Goal: Task Accomplishment & Management: Manage account settings

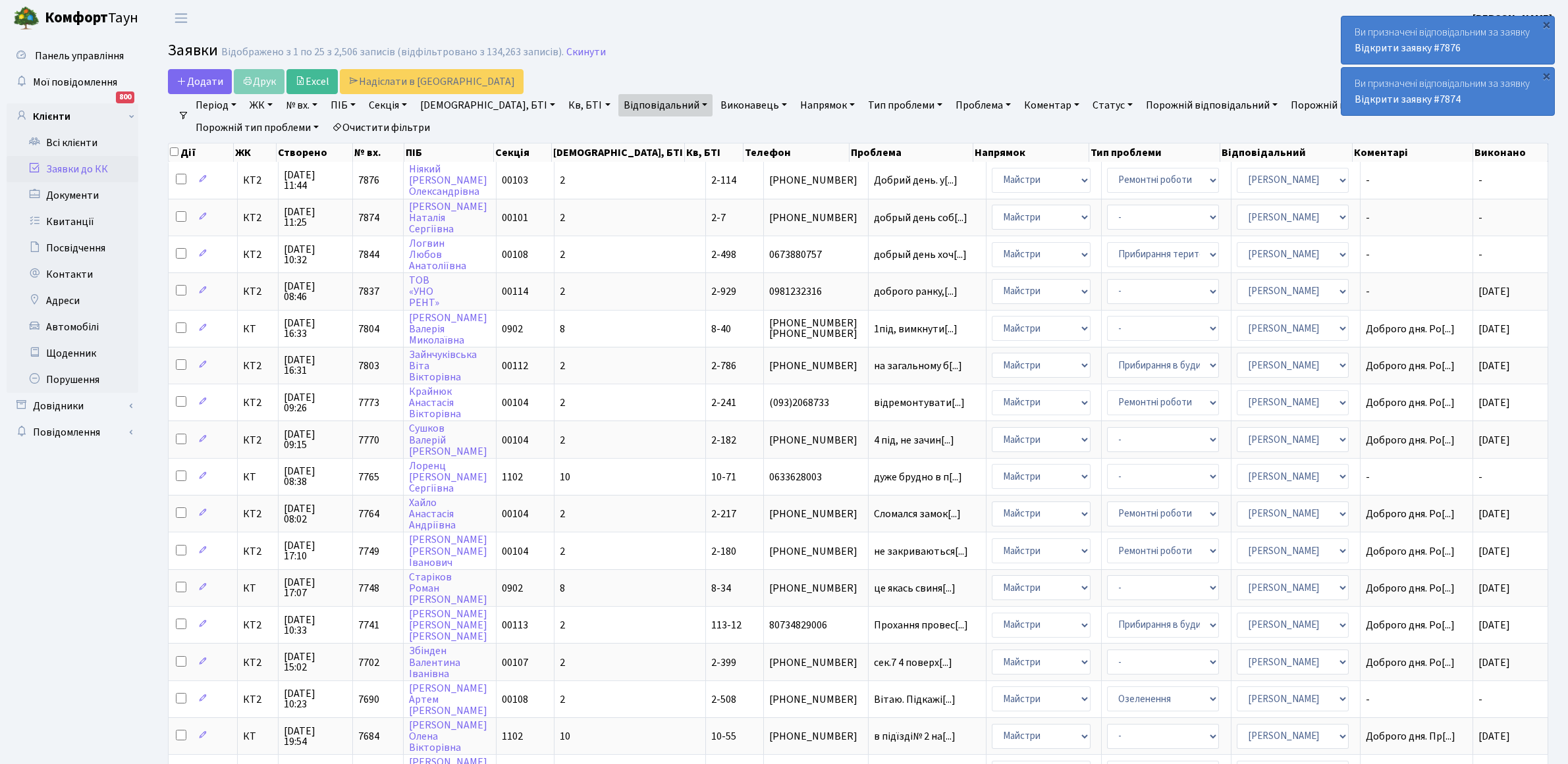
select select "25"
click at [1381, 96] on link "Відкрити заявку #7874" at bounding box center [1407, 99] width 106 height 15
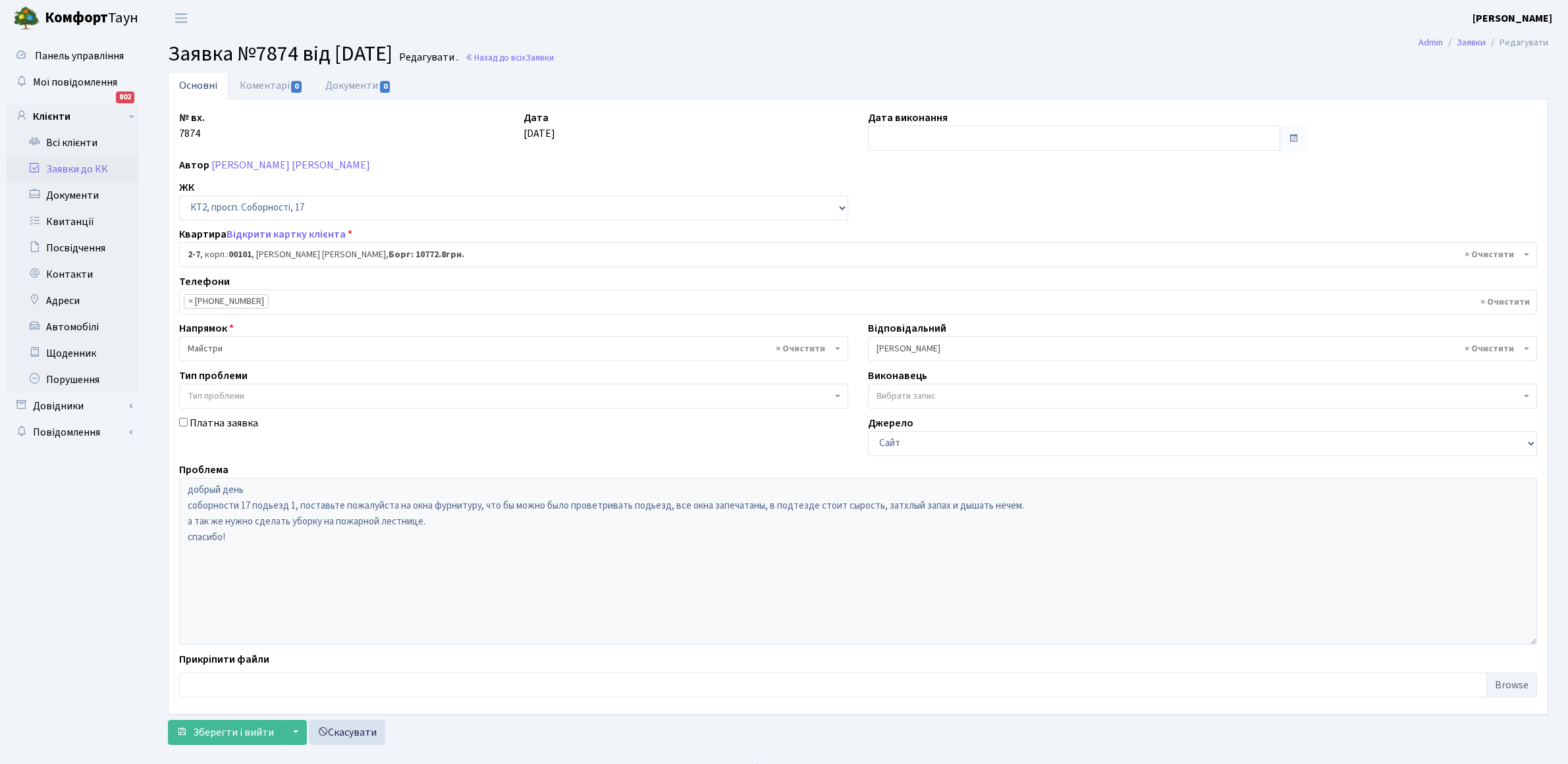
select select "15062"
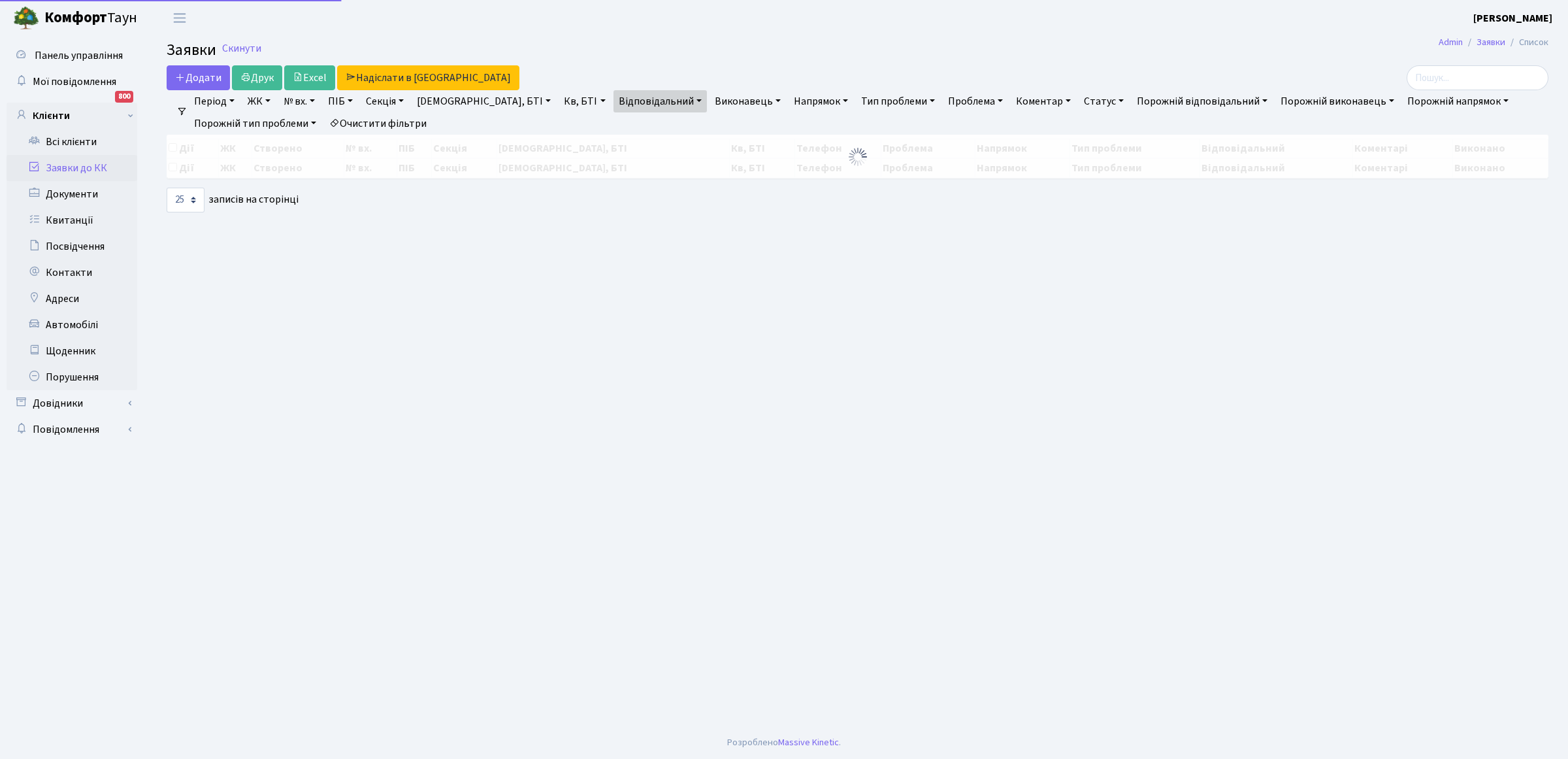
select select "25"
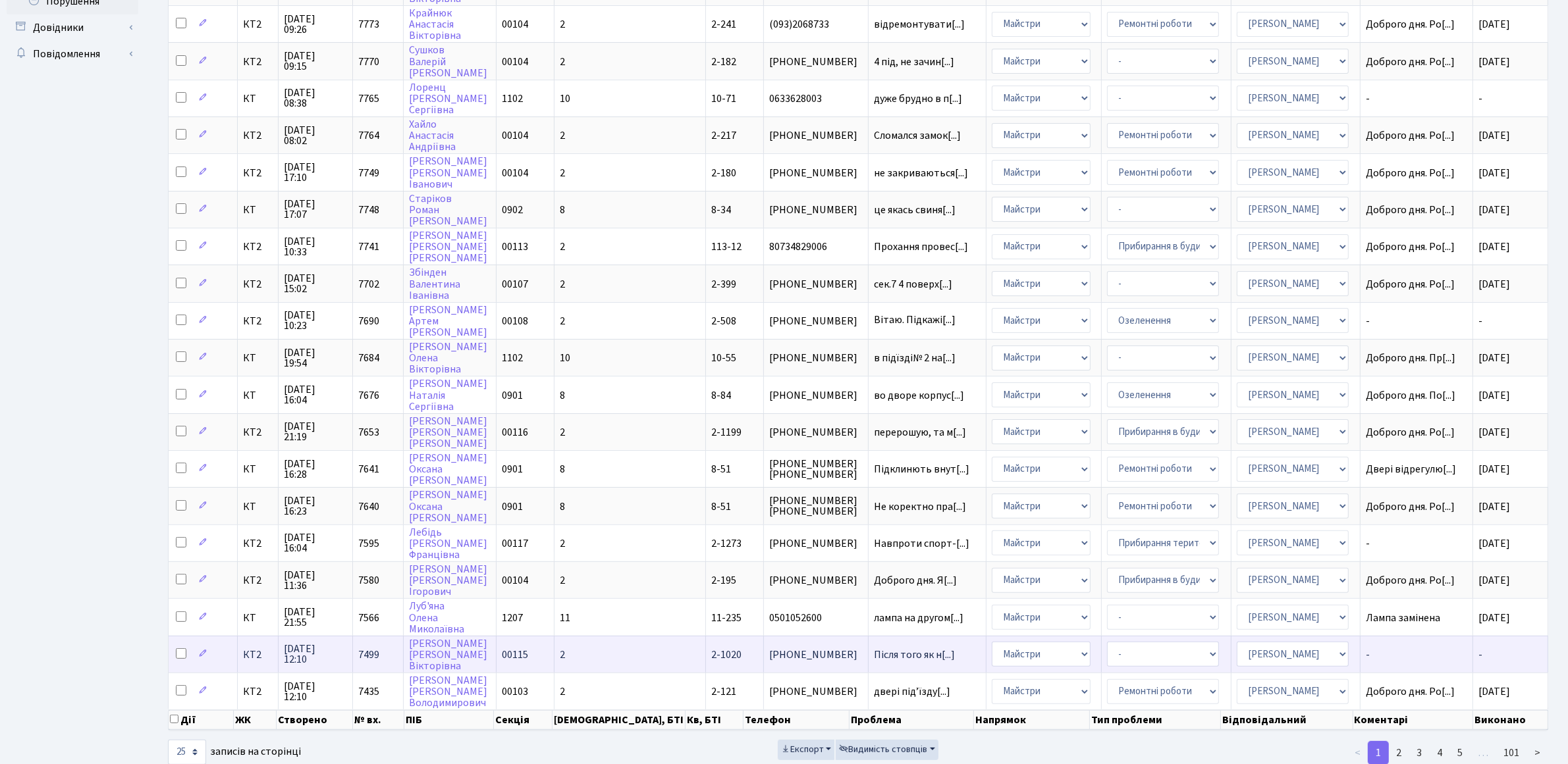
scroll to position [393, 0]
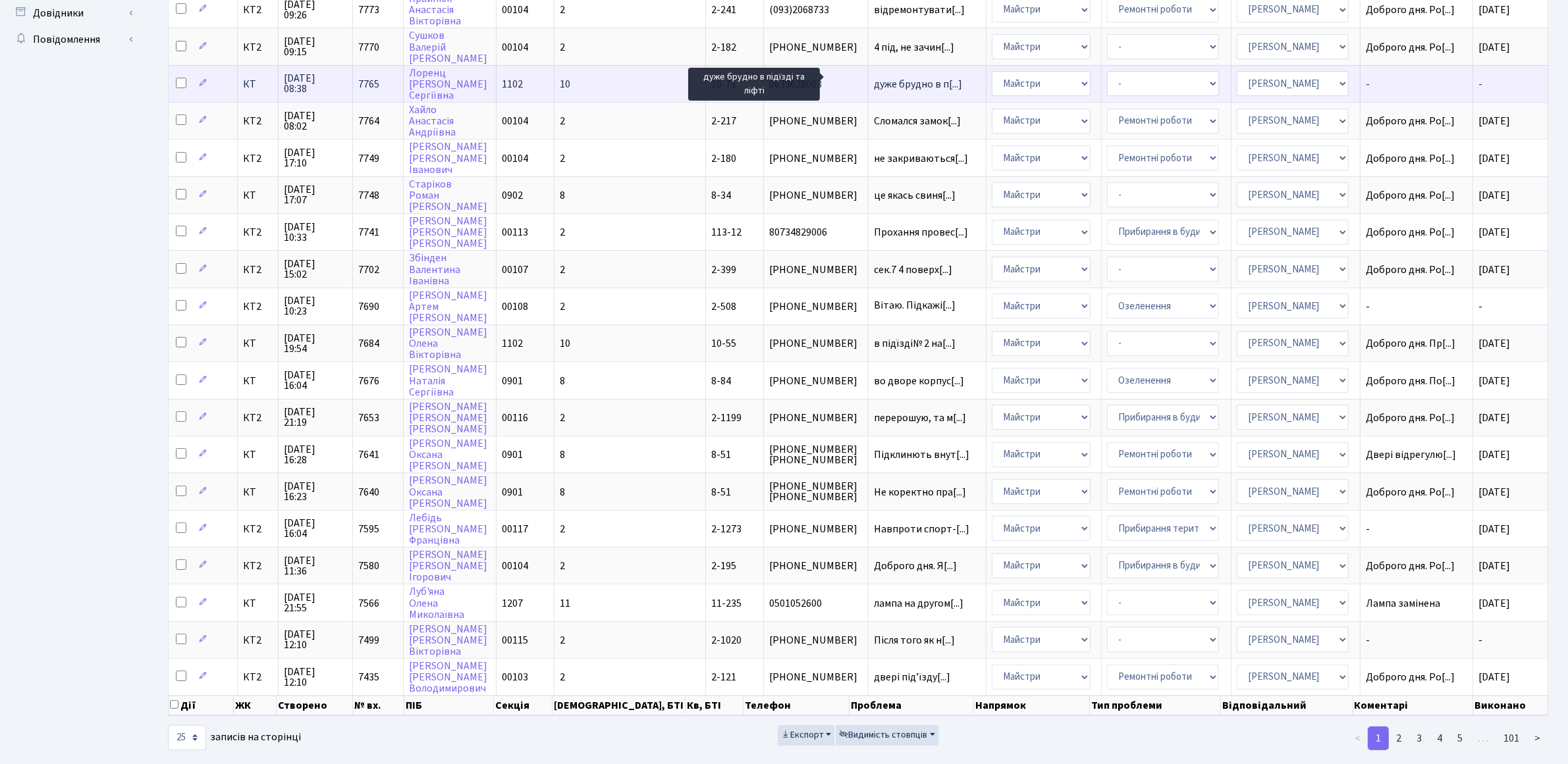
click at [874, 80] on span "дуже брудно в п[...]" at bounding box center [918, 84] width 89 height 15
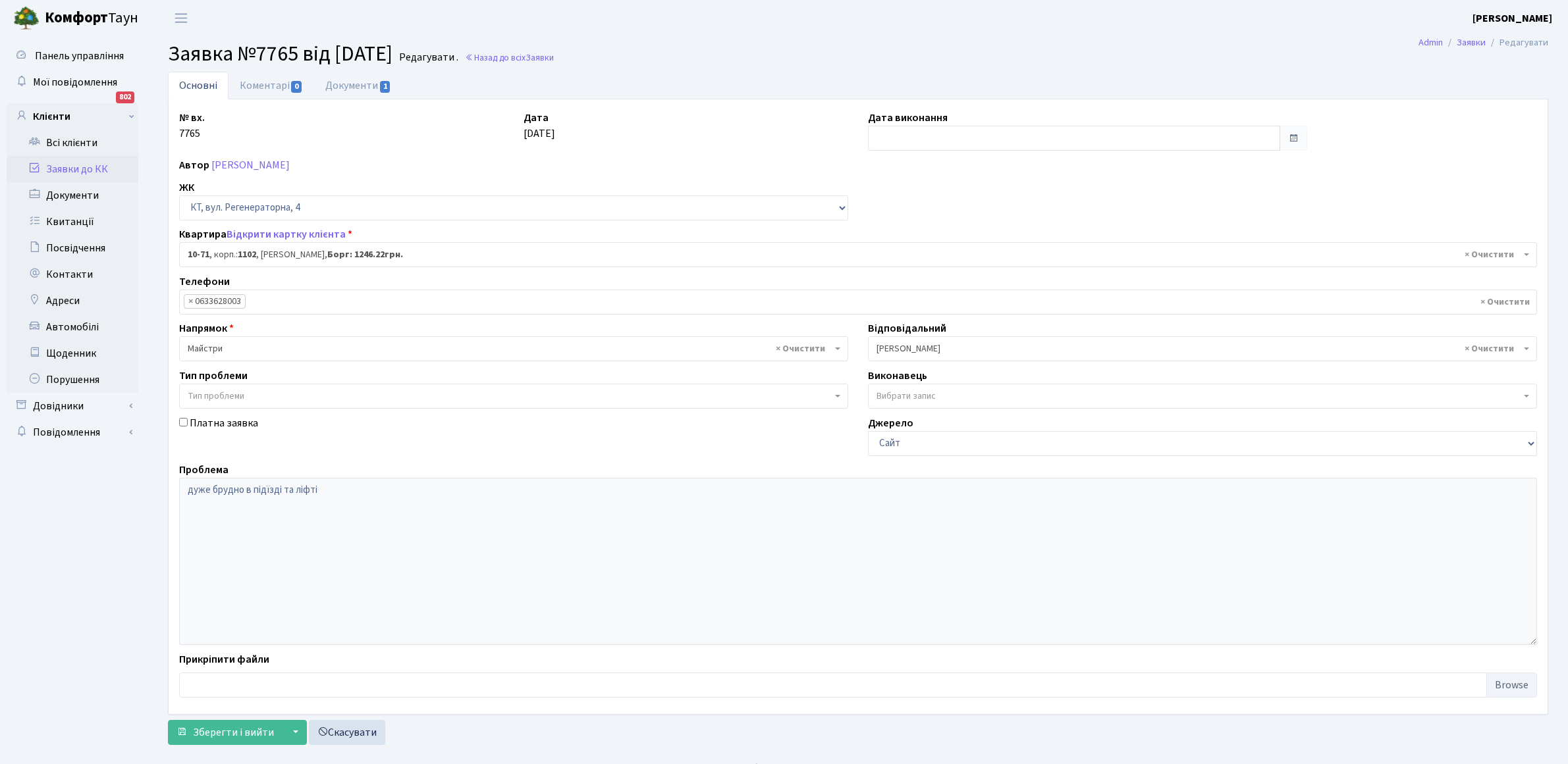
select select "6640"
click at [359, 84] on link "Документи 1" at bounding box center [358, 85] width 89 height 27
select select "25"
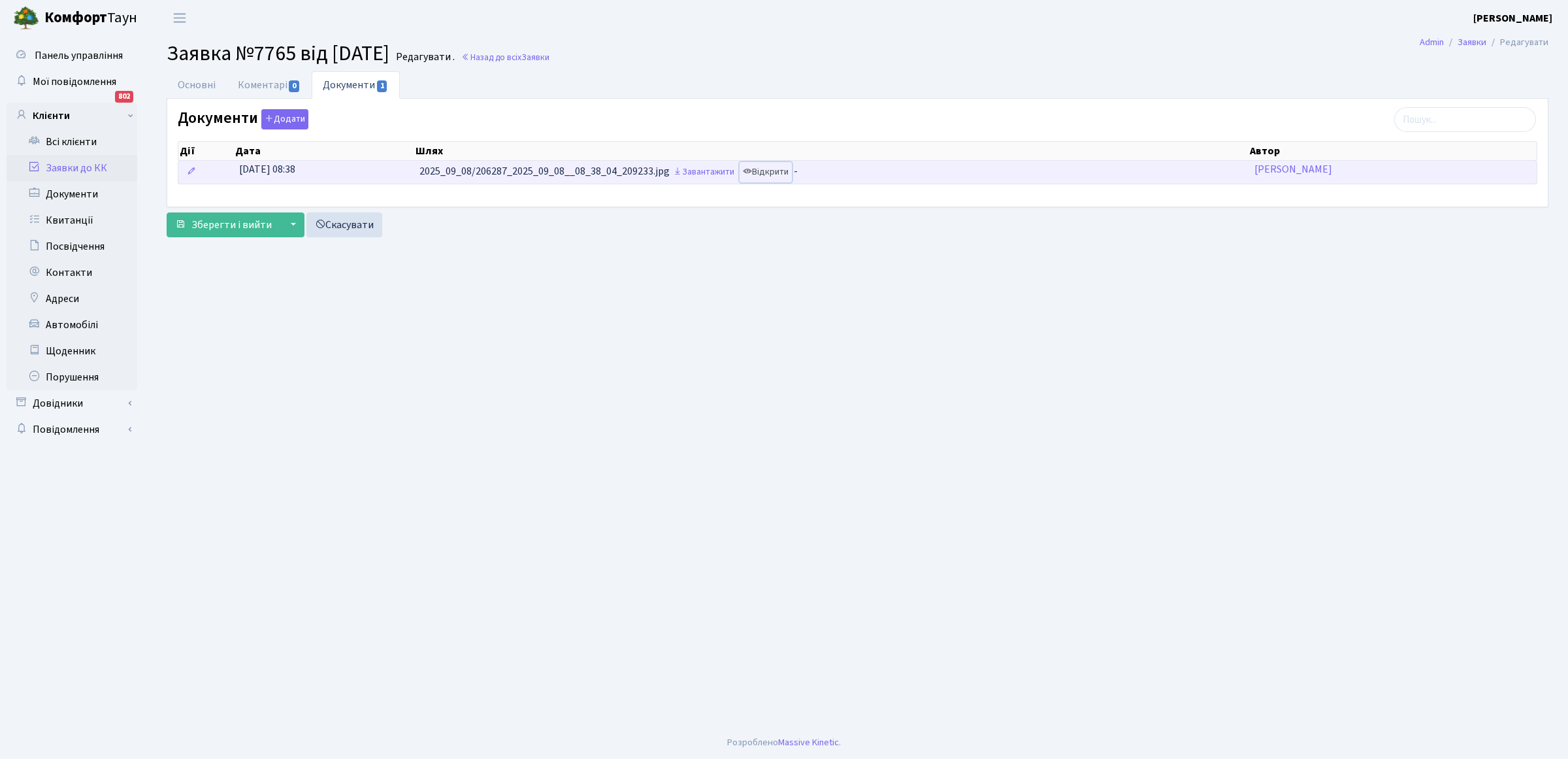
click at [784, 175] on link "Відкрити" at bounding box center [765, 172] width 53 height 21
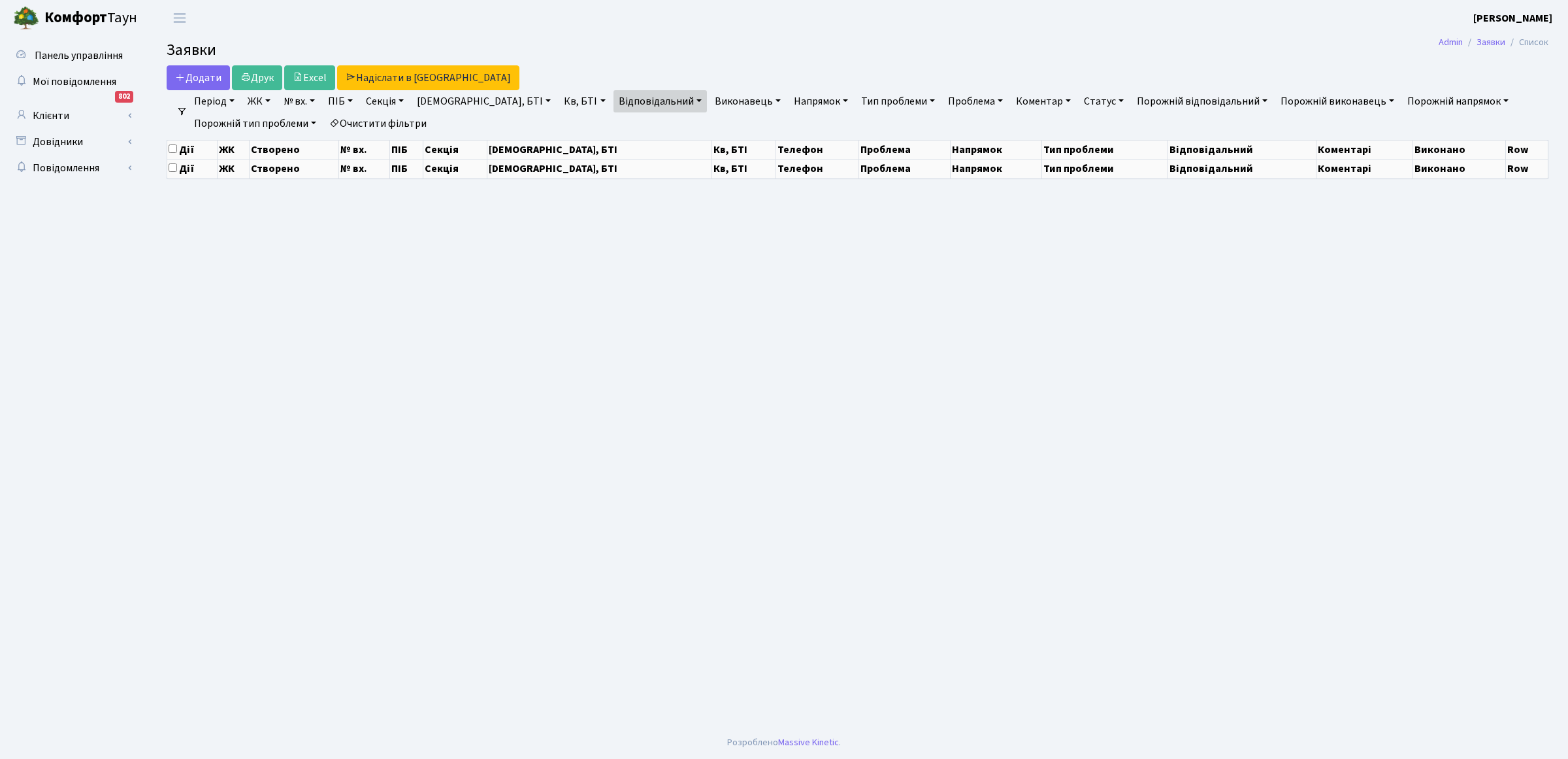
select select "25"
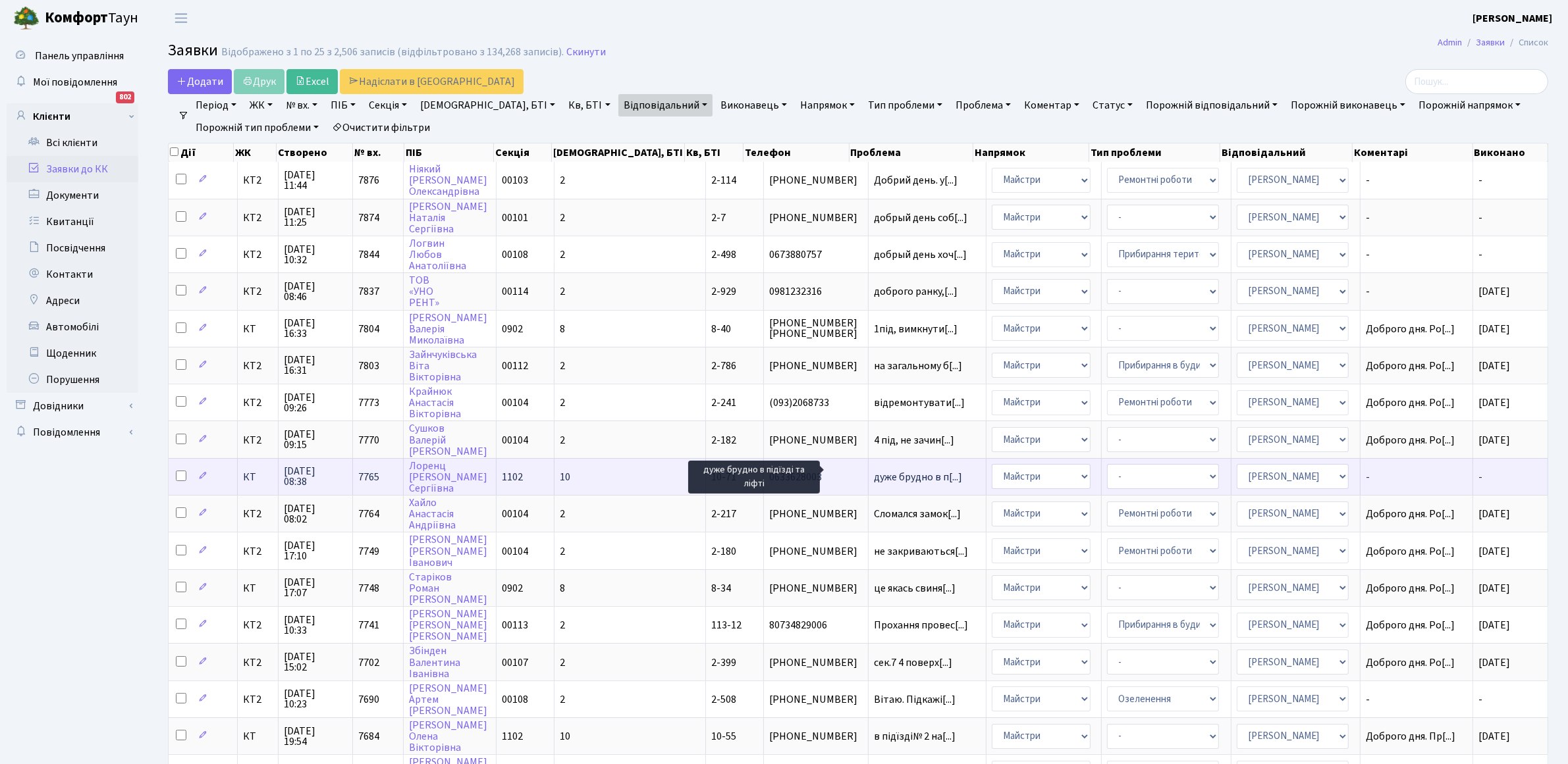
click at [874, 471] on span "дуже брудно в п[...]" at bounding box center [918, 477] width 89 height 15
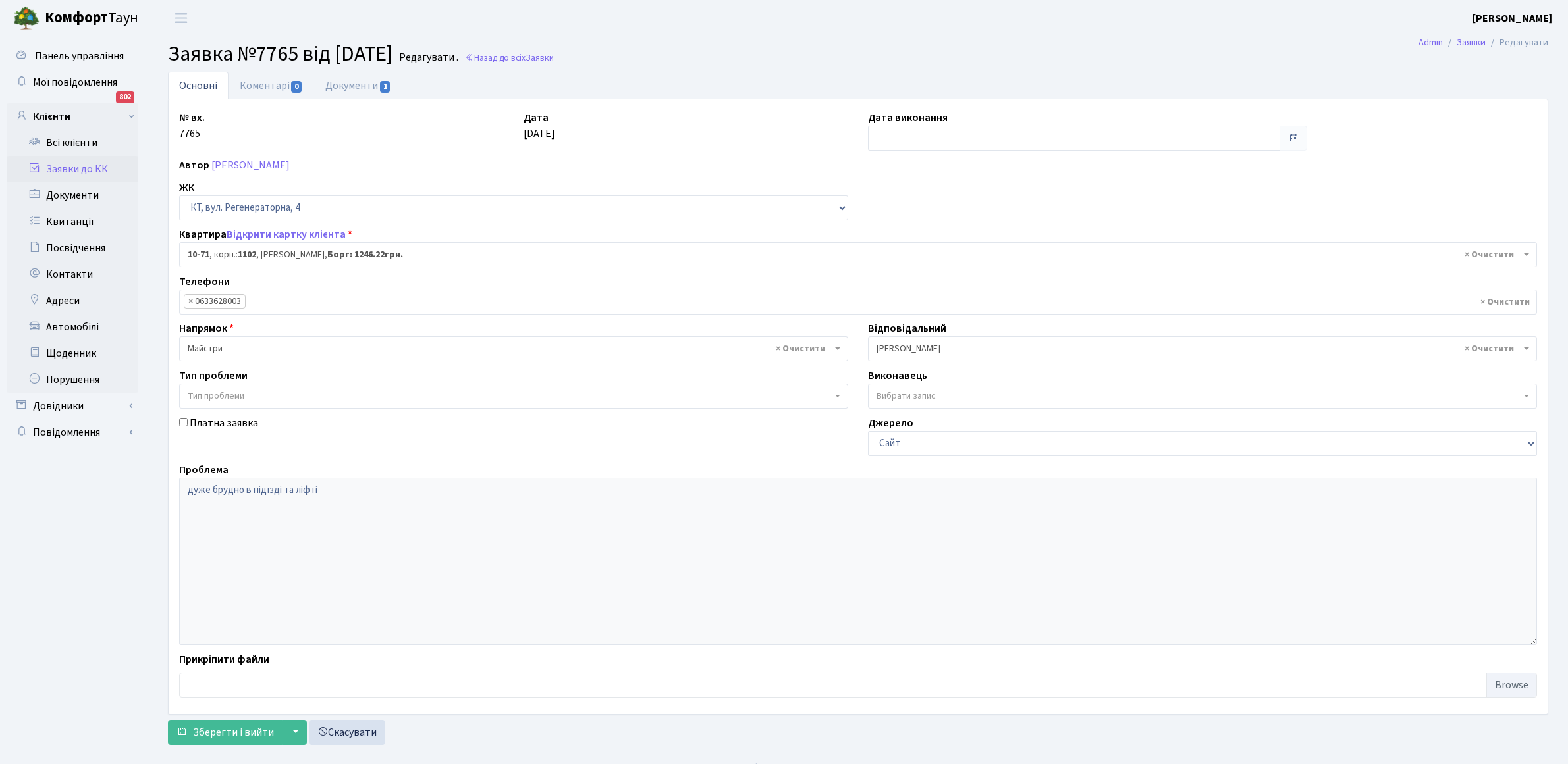
select select "6640"
click at [258, 81] on link "Коментарі 0" at bounding box center [271, 85] width 86 height 27
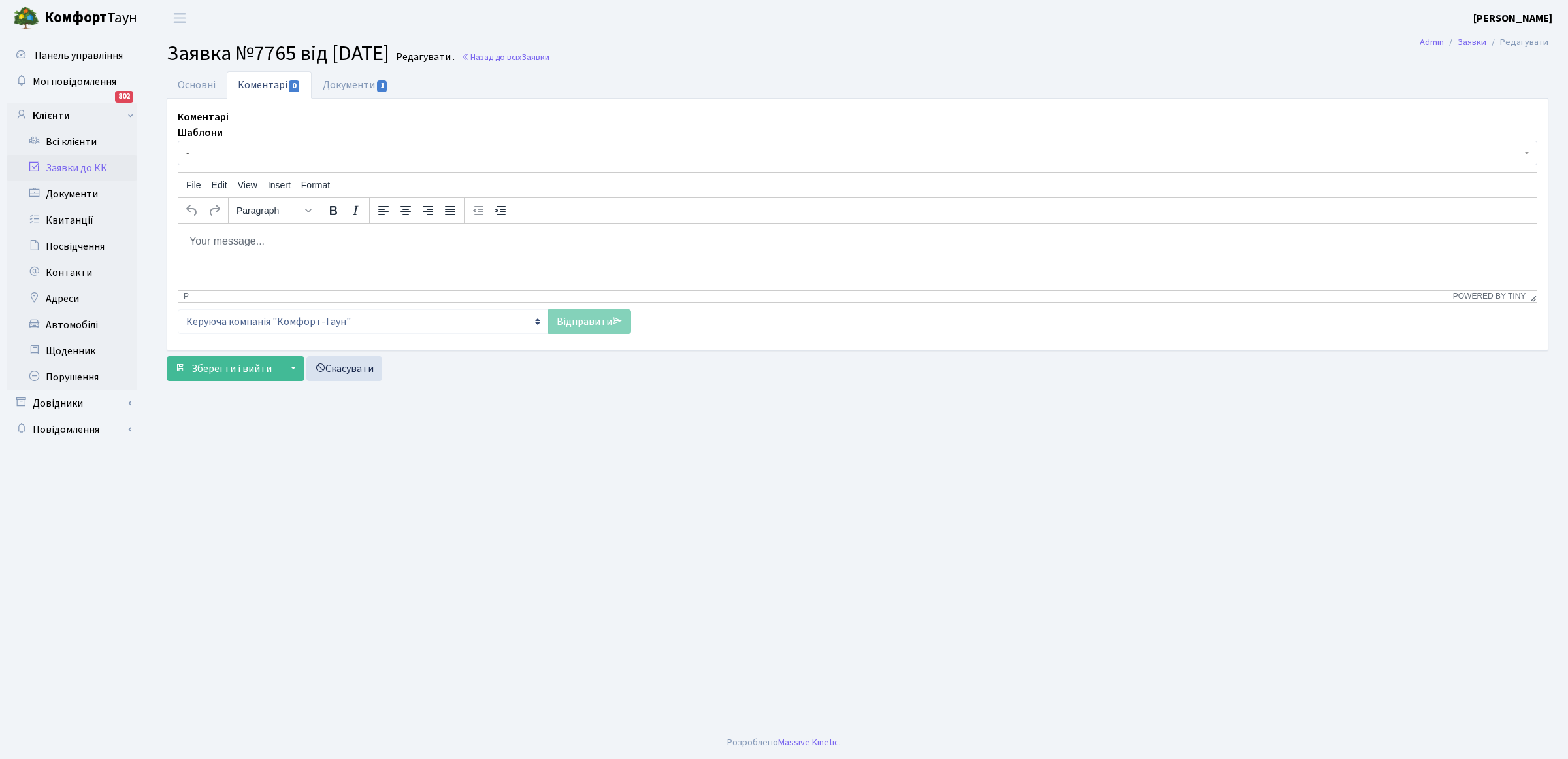
click at [199, 243] on body "Rich Text Area. Press ALT-0 for help." at bounding box center [857, 240] width 1337 height 15
click at [600, 318] on link "Відправити" at bounding box center [590, 321] width 83 height 25
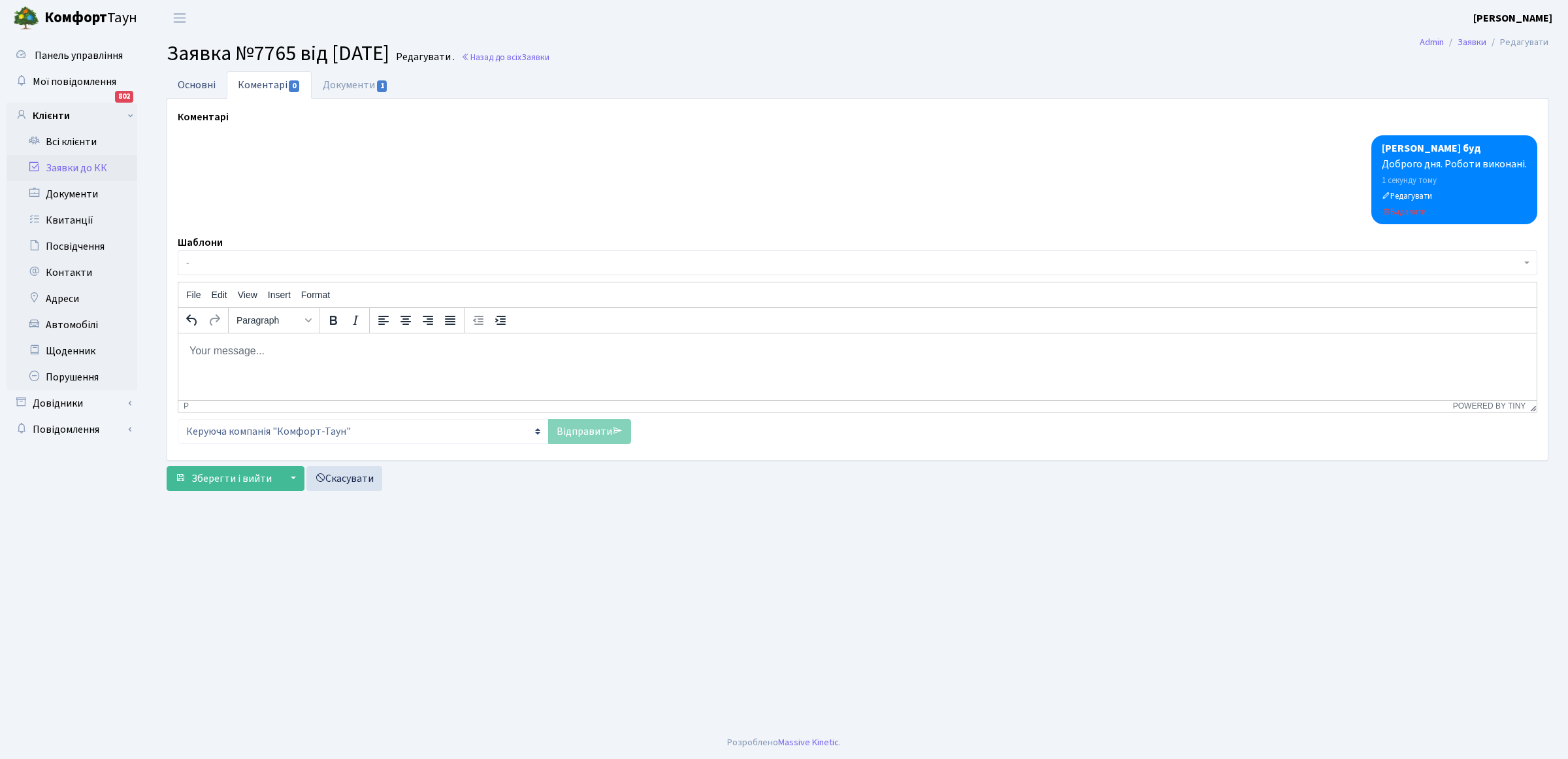
click at [205, 80] on link "Основні" at bounding box center [197, 84] width 60 height 27
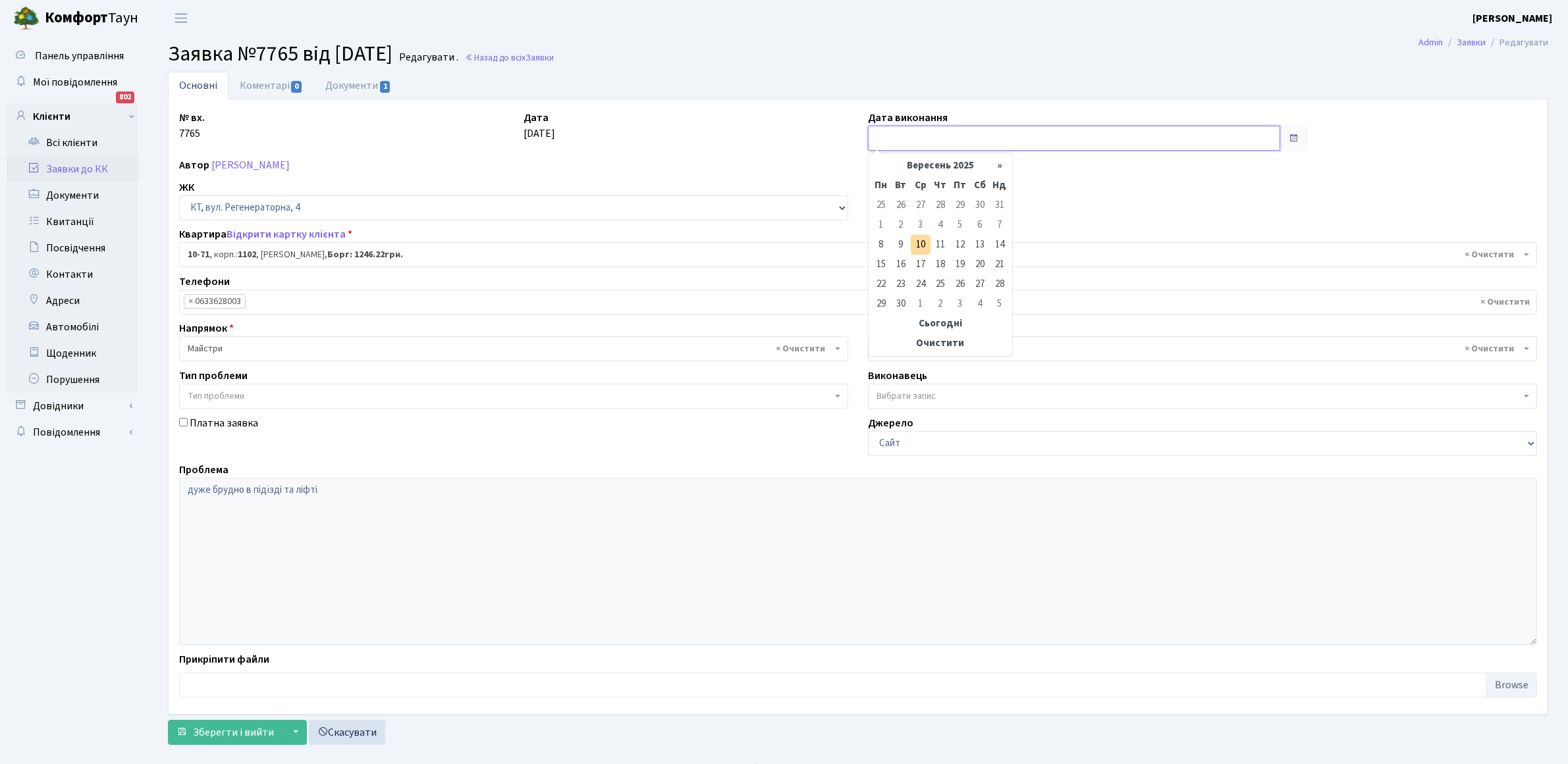
click at [919, 133] on input "text" at bounding box center [1073, 138] width 412 height 25
click at [925, 245] on td "10" at bounding box center [920, 245] width 20 height 20
type input "[DATE]"
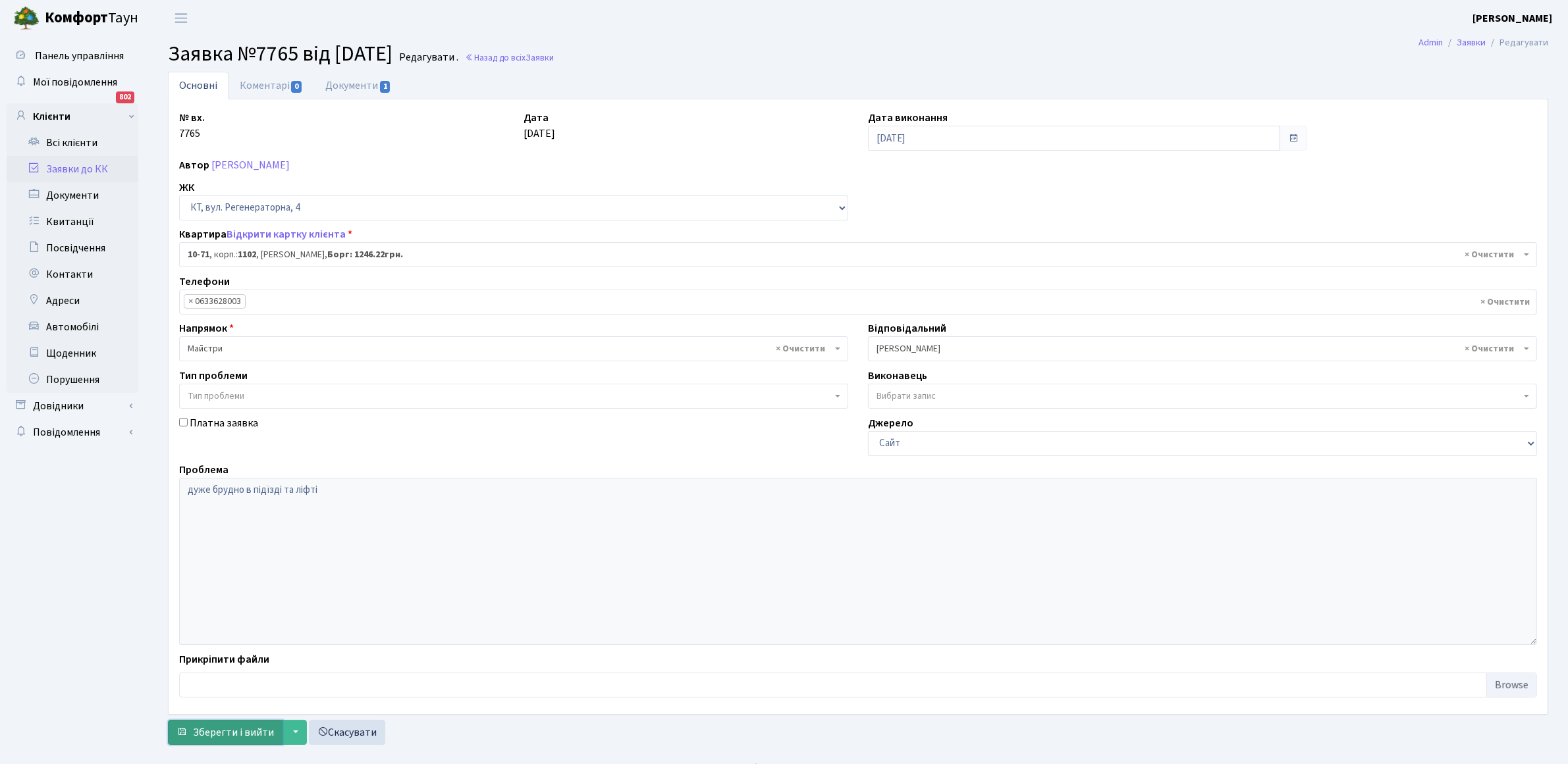
click at [253, 735] on span "Зберегти і вийти" at bounding box center [233, 732] width 81 height 15
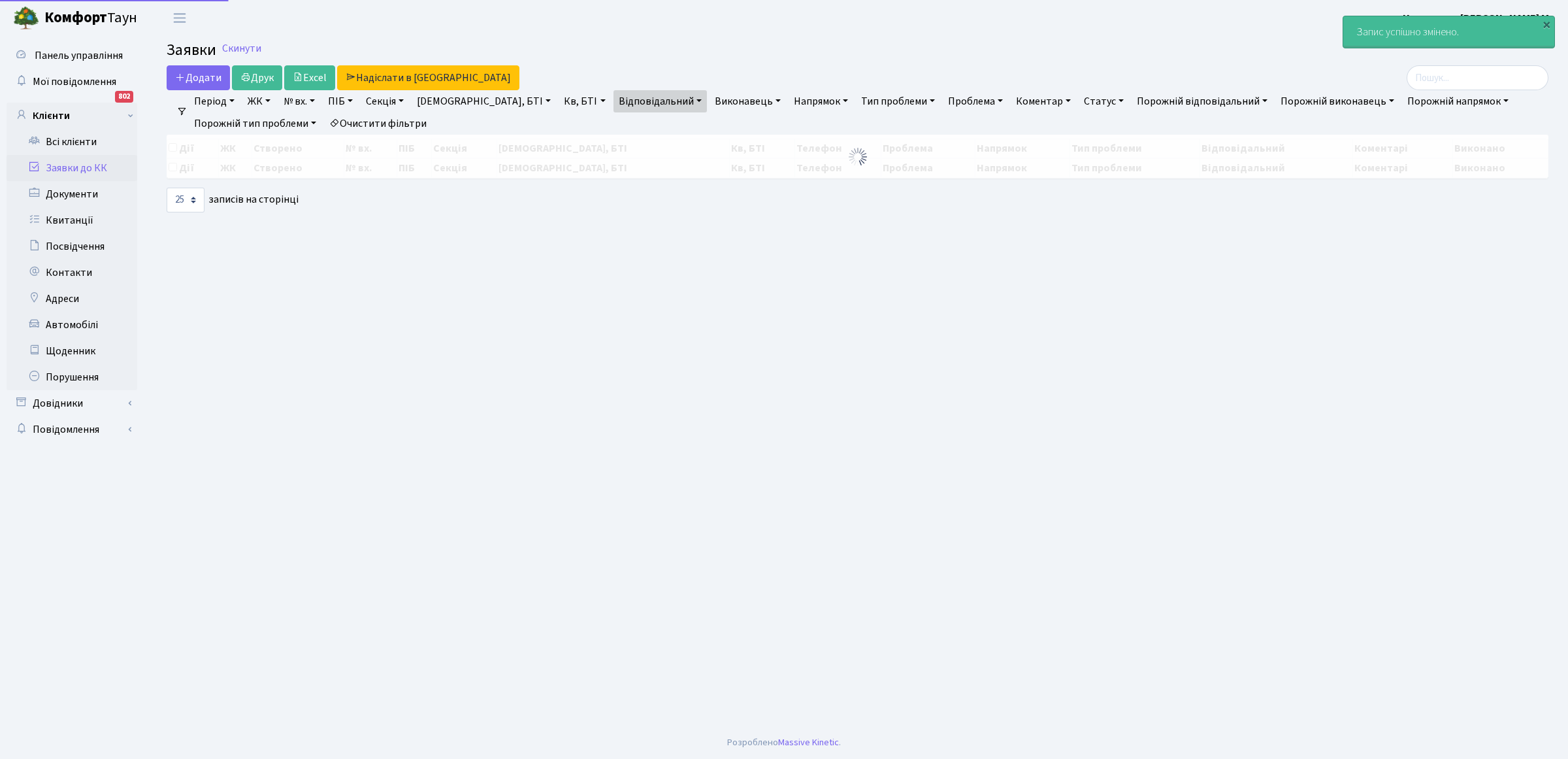
select select "25"
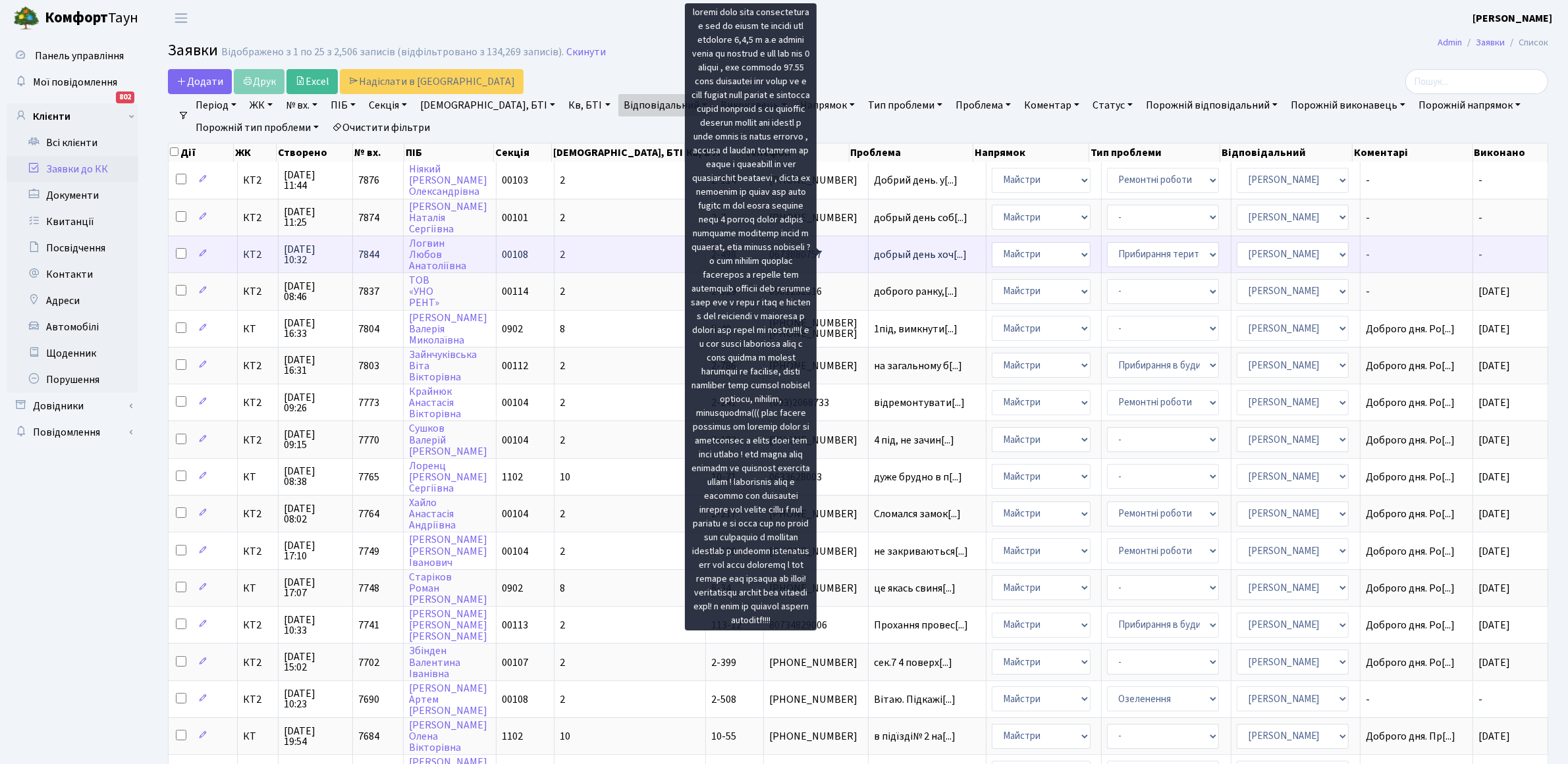
click at [874, 251] on span "добрый день хоч[...]" at bounding box center [920, 254] width 93 height 15
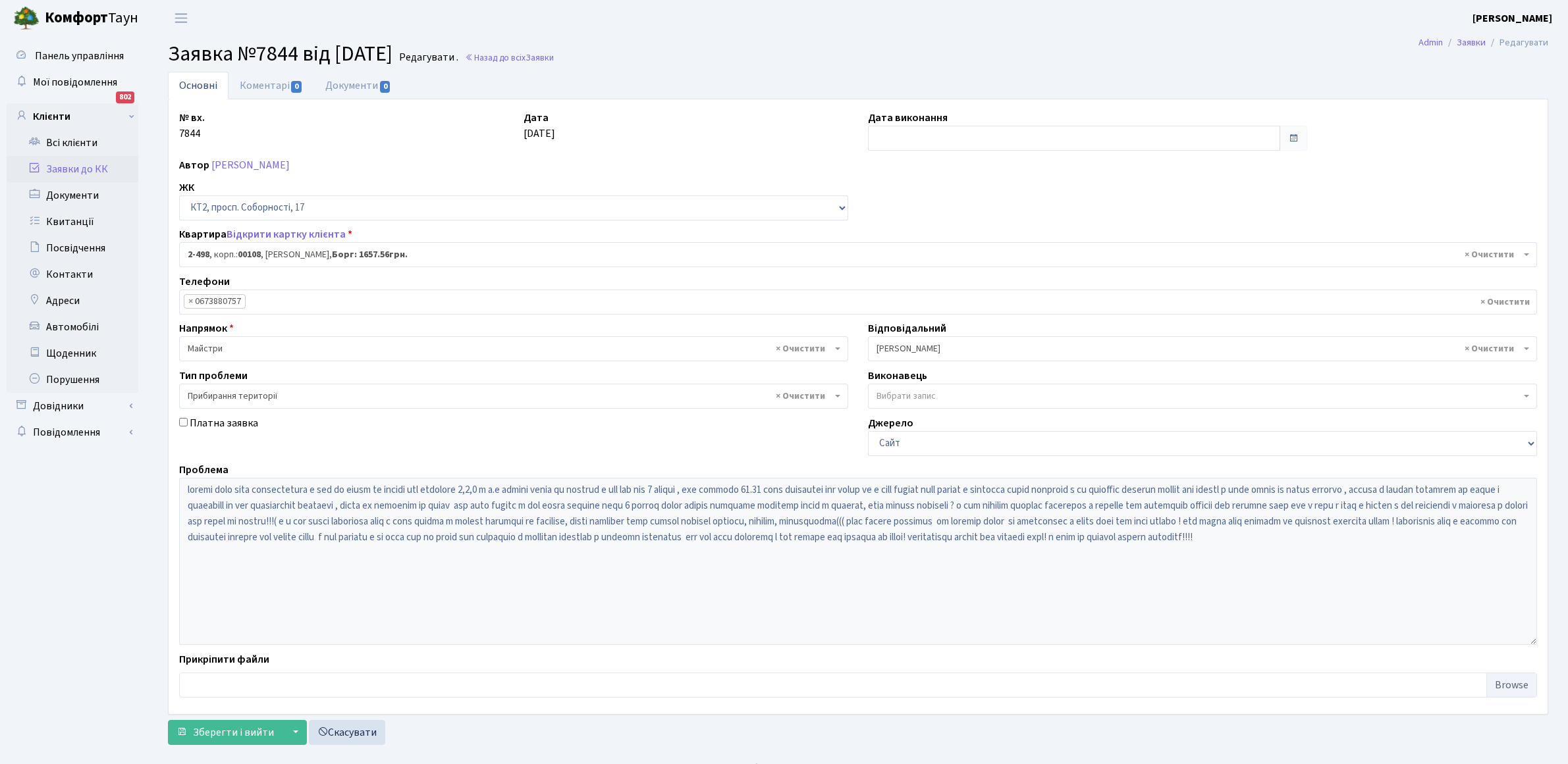
select select "15542"
select select "59"
click at [284, 88] on link "Коментарі 0" at bounding box center [271, 85] width 86 height 27
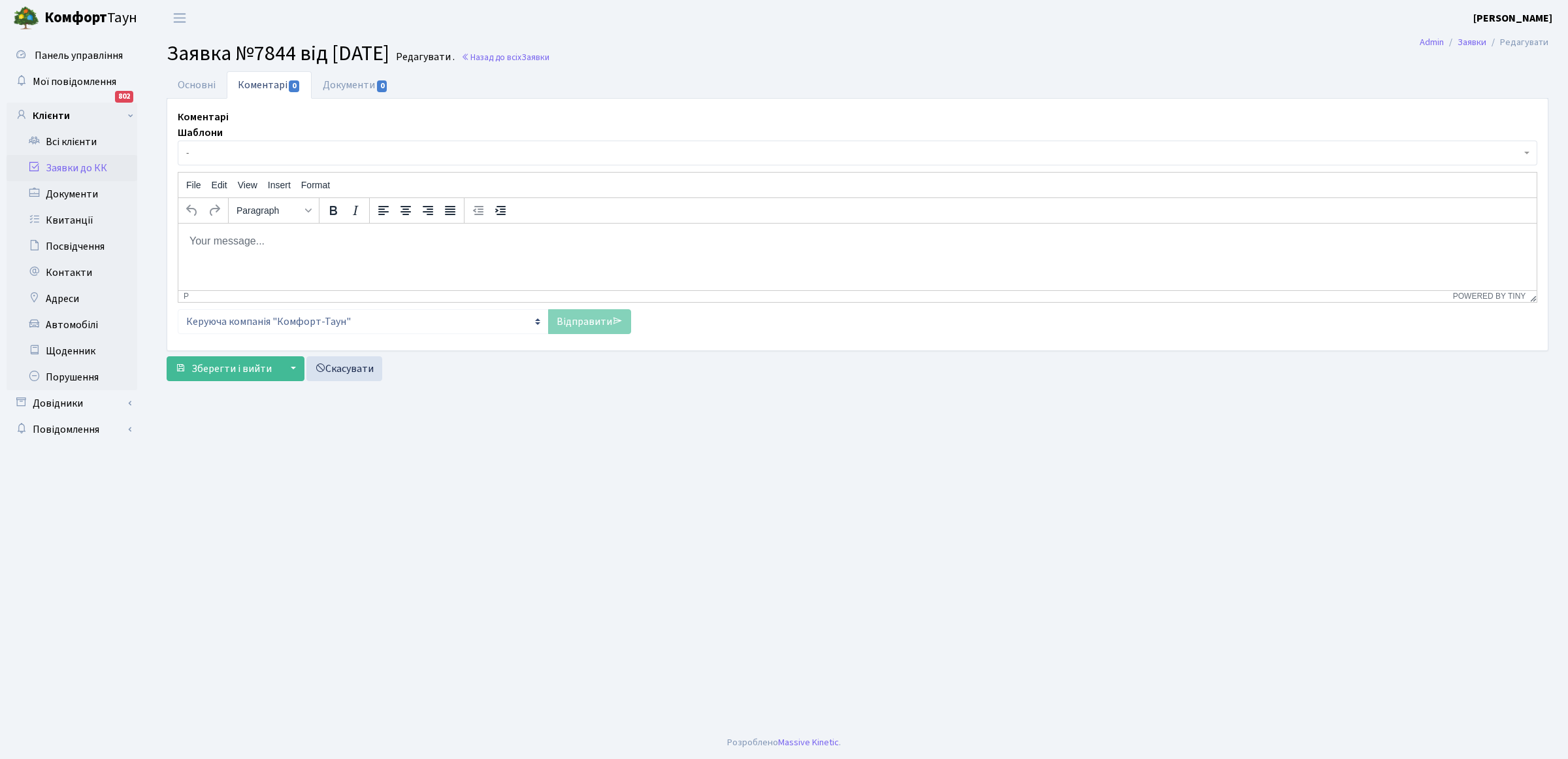
click at [212, 252] on html at bounding box center [858, 240] width 1359 height 35
click at [593, 321] on link "Відправити" at bounding box center [590, 321] width 83 height 25
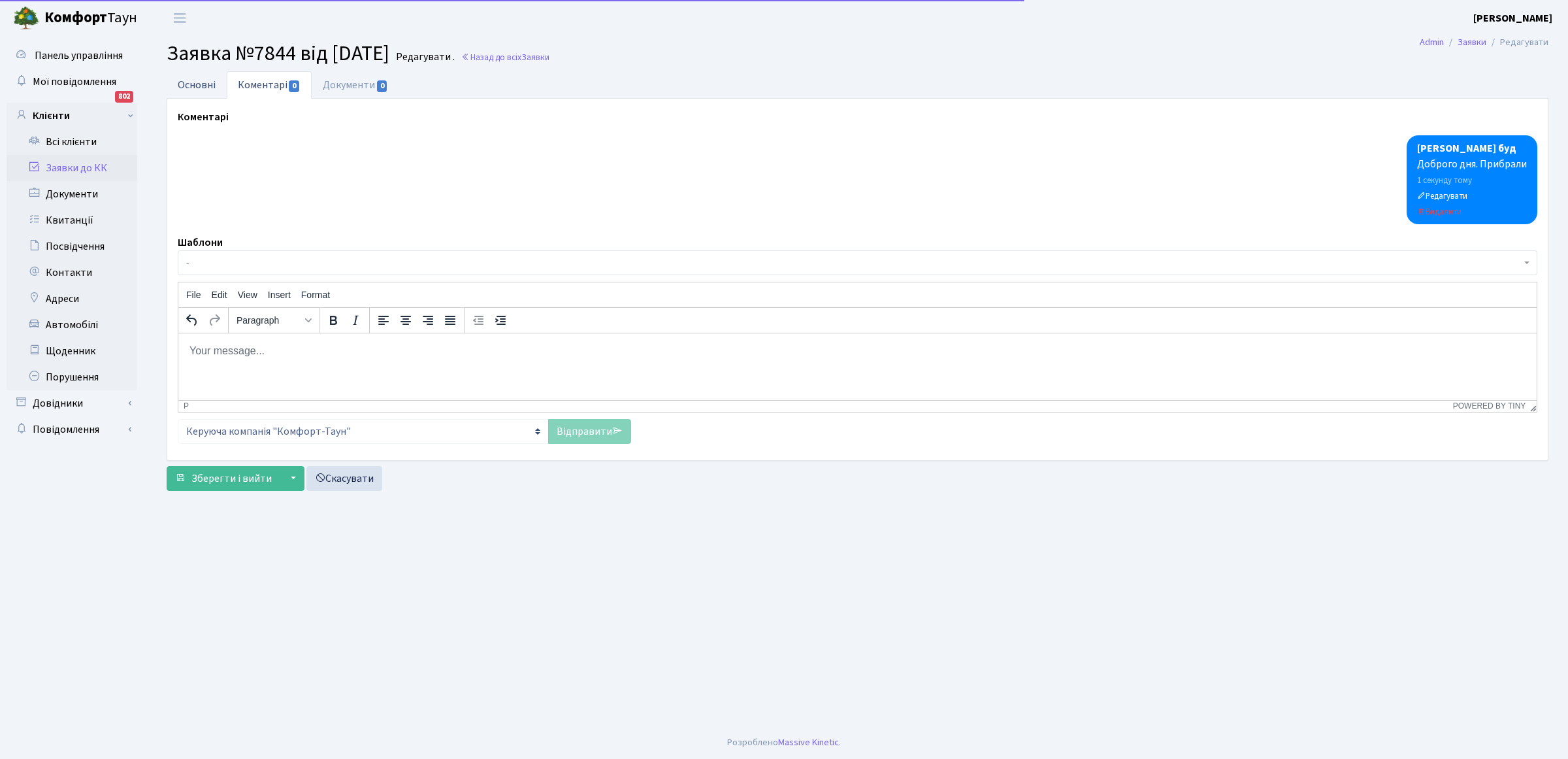
click at [210, 82] on link "Основні" at bounding box center [197, 84] width 60 height 27
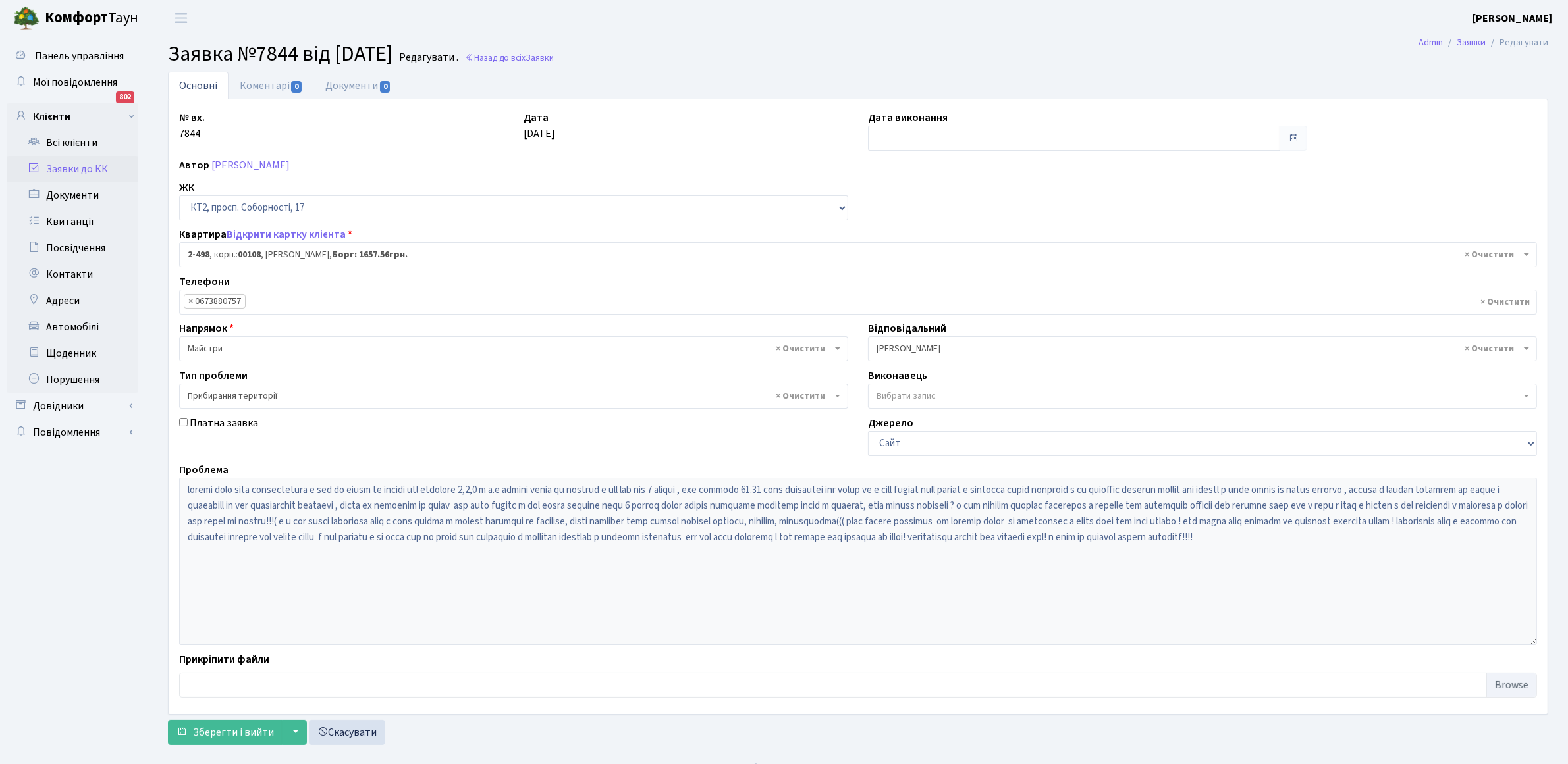
click at [909, 124] on label "Дата виконання" at bounding box center [908, 118] width 80 height 16
click at [909, 134] on input "text" at bounding box center [1073, 138] width 412 height 25
click at [925, 250] on td "10" at bounding box center [920, 245] width 20 height 20
type input "[DATE]"
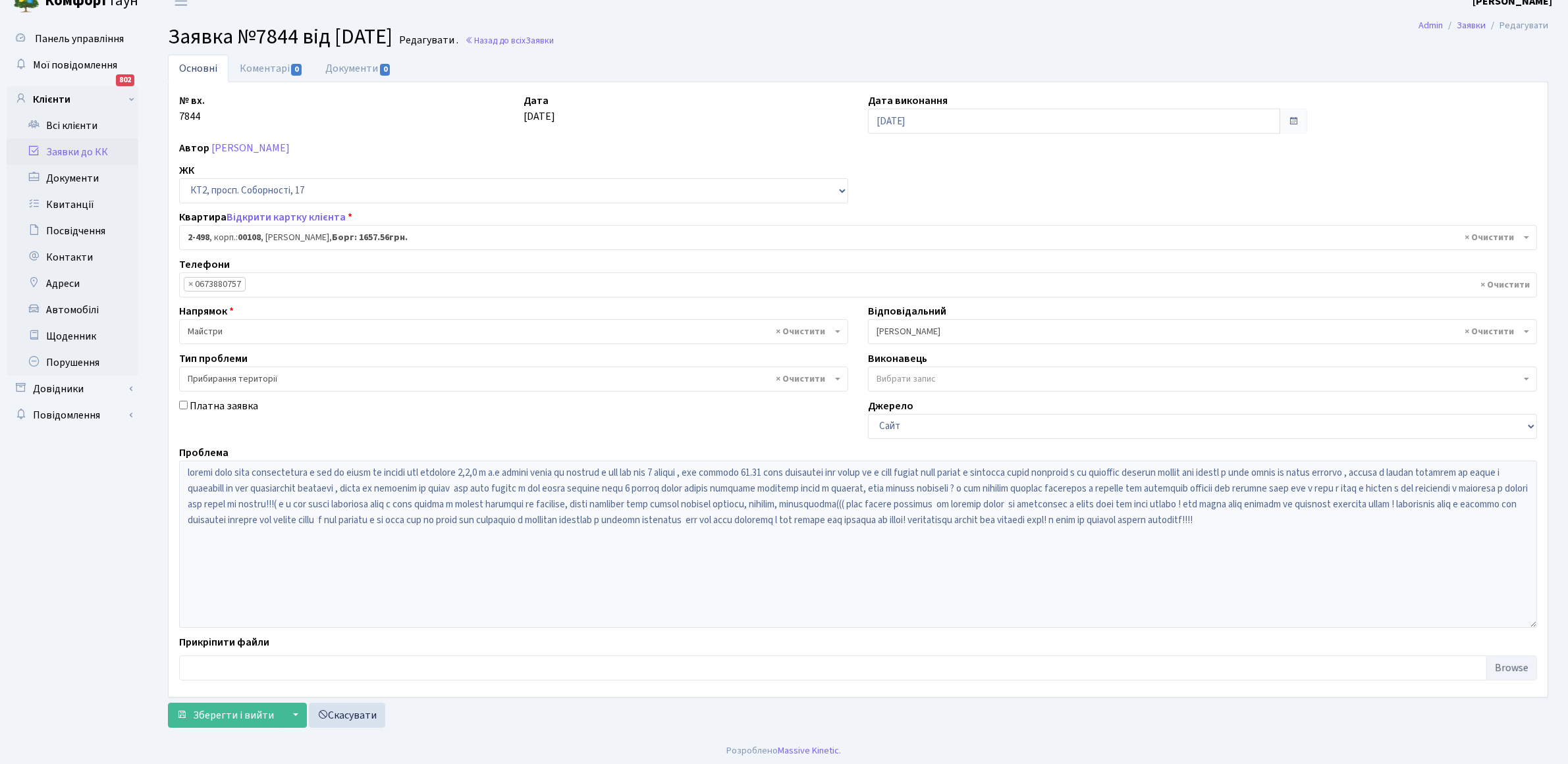
scroll to position [21, 0]
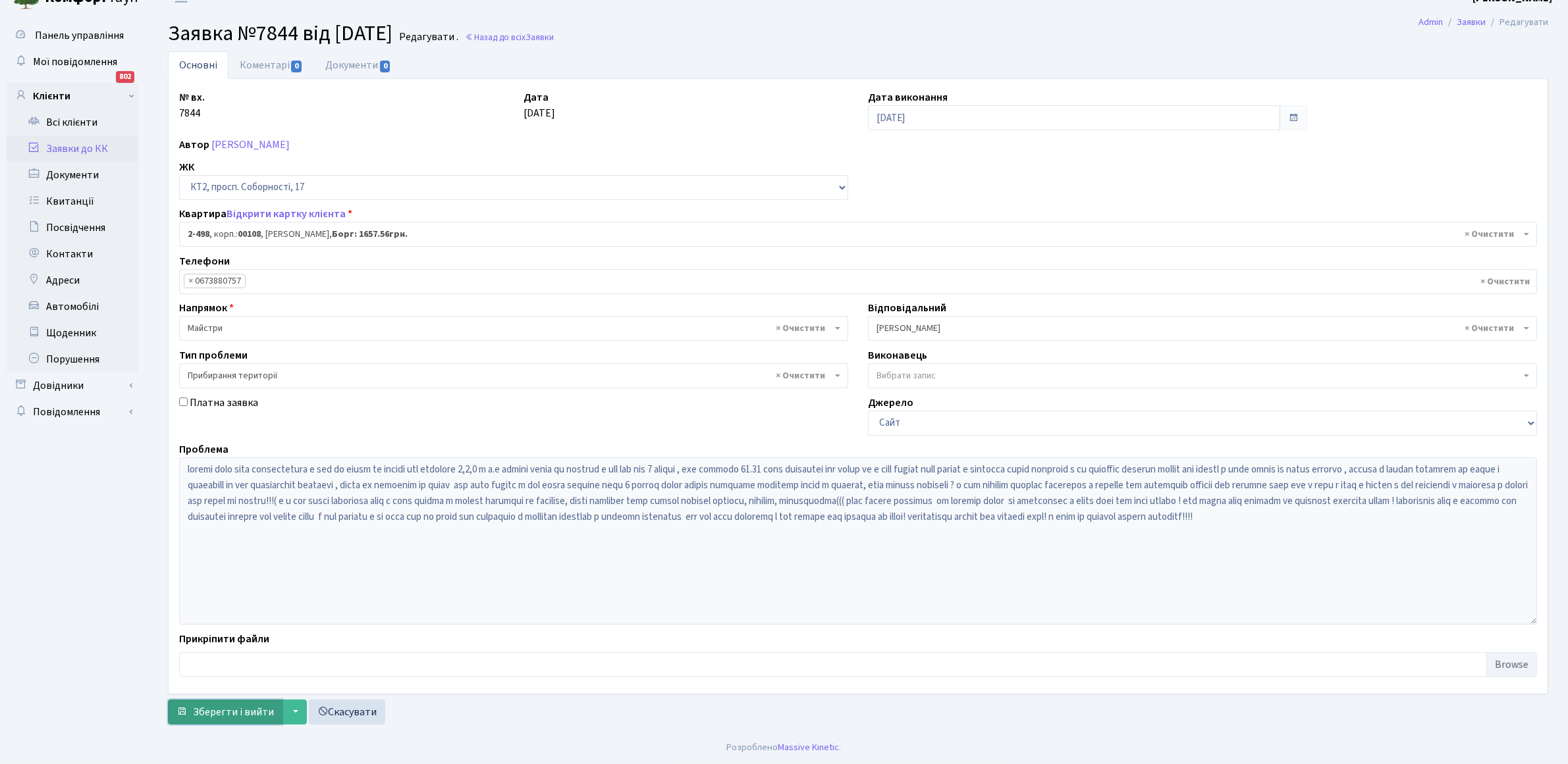
click at [238, 715] on span "Зберегти і вийти" at bounding box center [233, 712] width 81 height 15
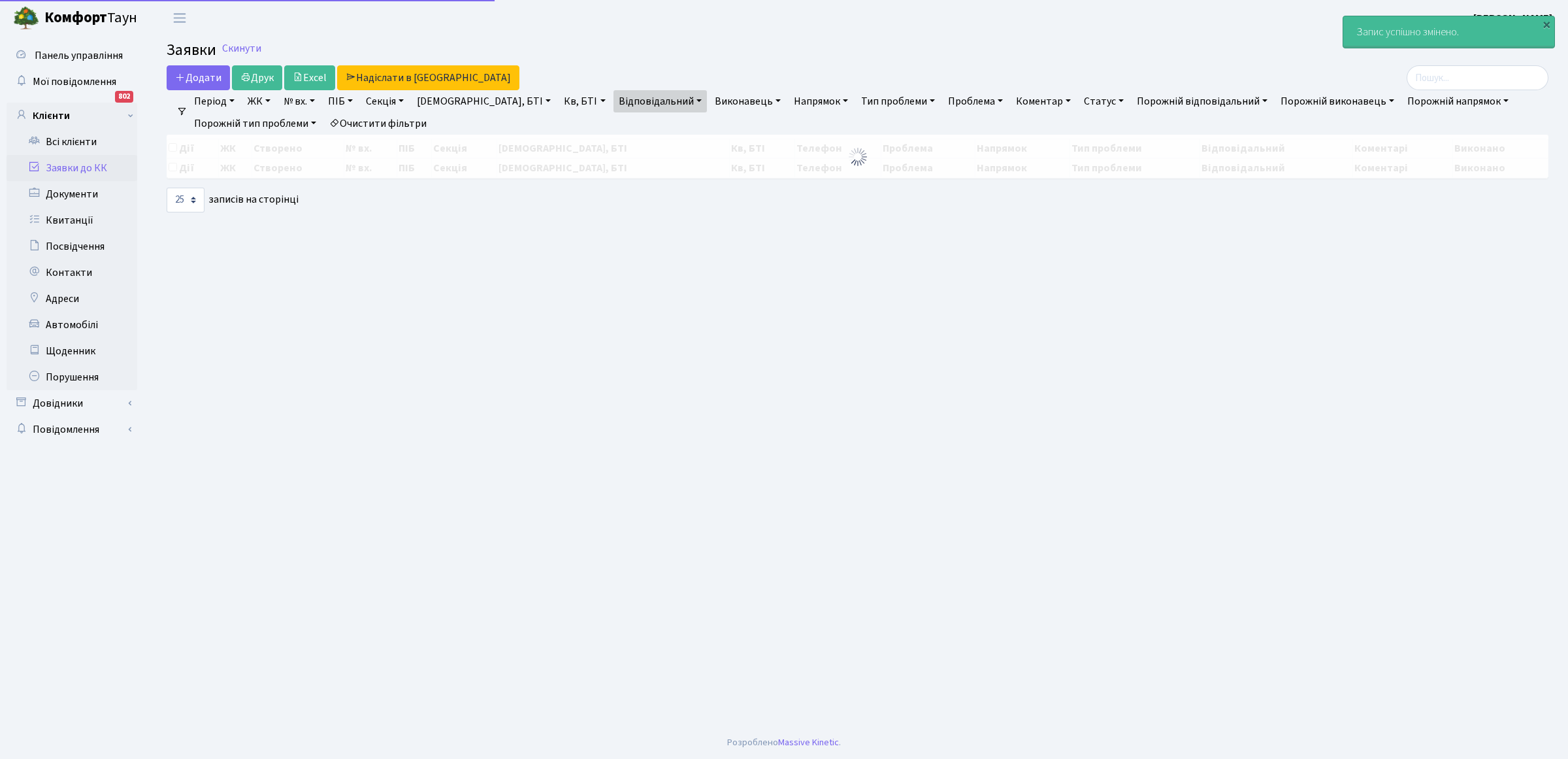
select select "25"
